Goal: Find specific page/section: Find specific page/section

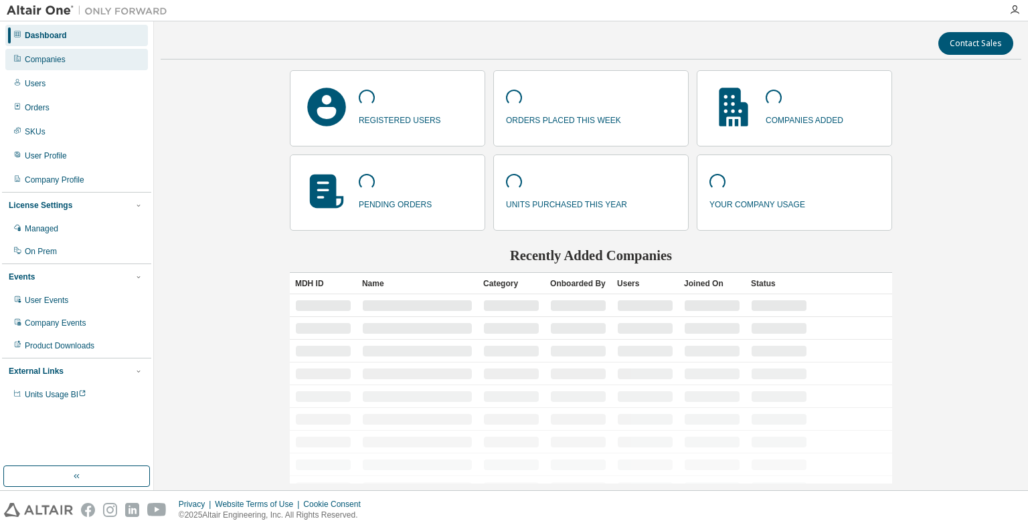
click at [87, 66] on div "Companies" at bounding box center [76, 59] width 143 height 21
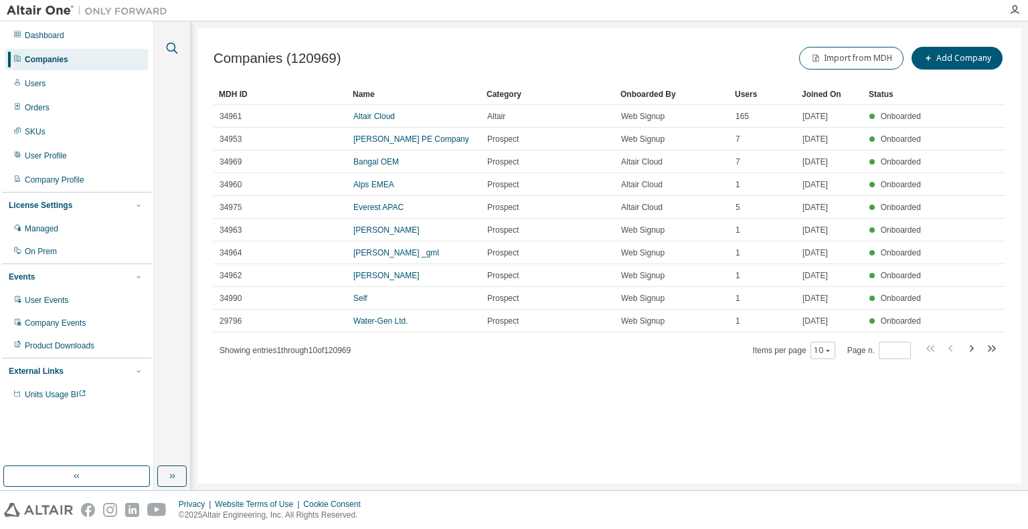
click at [170, 48] on icon "button" at bounding box center [172, 48] width 16 height 16
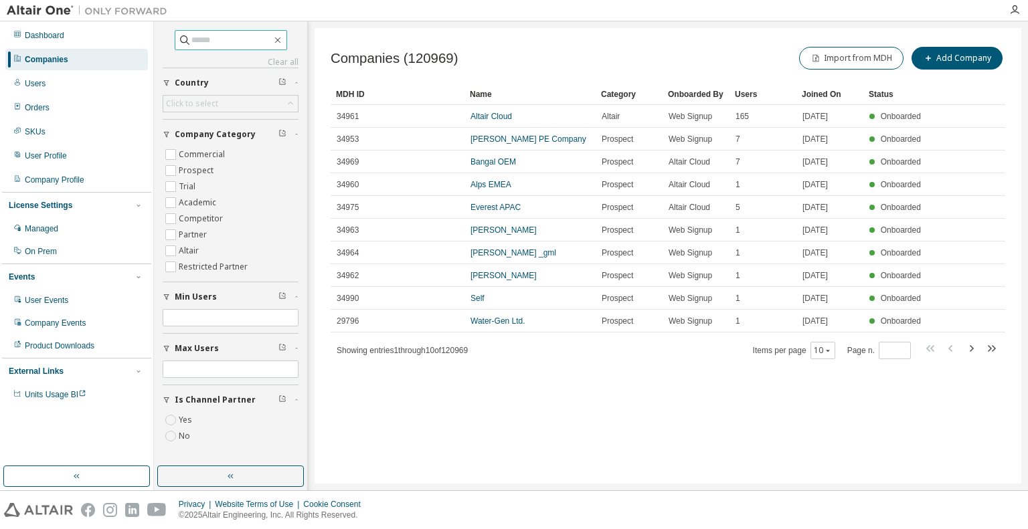
click at [232, 39] on input "text" at bounding box center [231, 39] width 80 height 13
type input "**********"
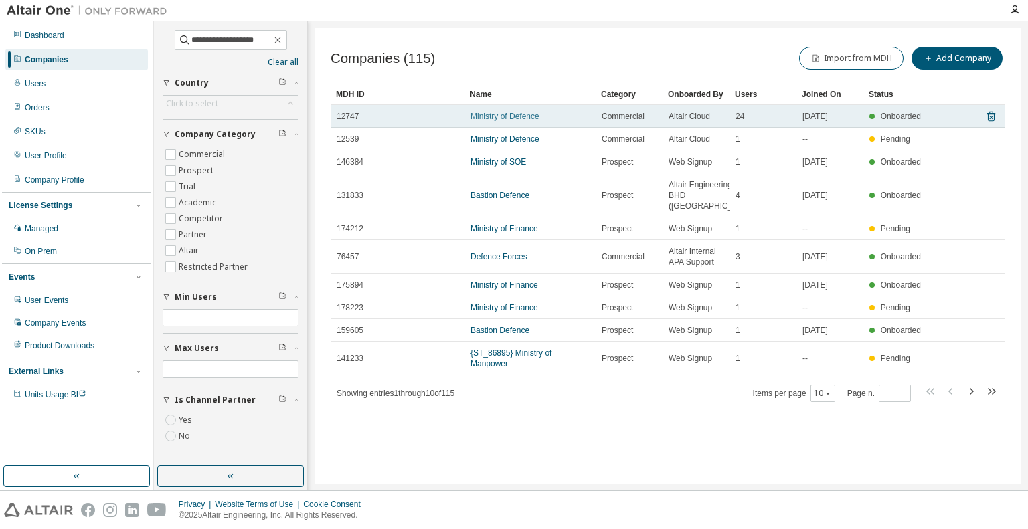
click at [490, 116] on link "Ministry of Defence" at bounding box center [504, 116] width 69 height 9
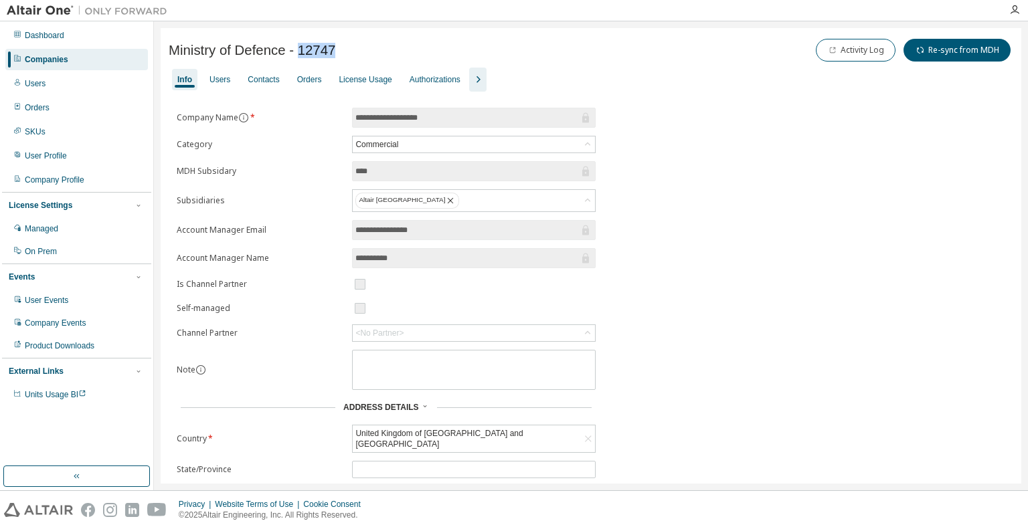
drag, startPoint x: 340, startPoint y: 48, endPoint x: 301, endPoint y: 50, distance: 38.8
click at [301, 50] on div "Ministry of Defence - 12747 Activity Log Re-sync from MDH" at bounding box center [591, 50] width 844 height 28
copy span "12747"
